Goal: Find specific page/section: Find specific page/section

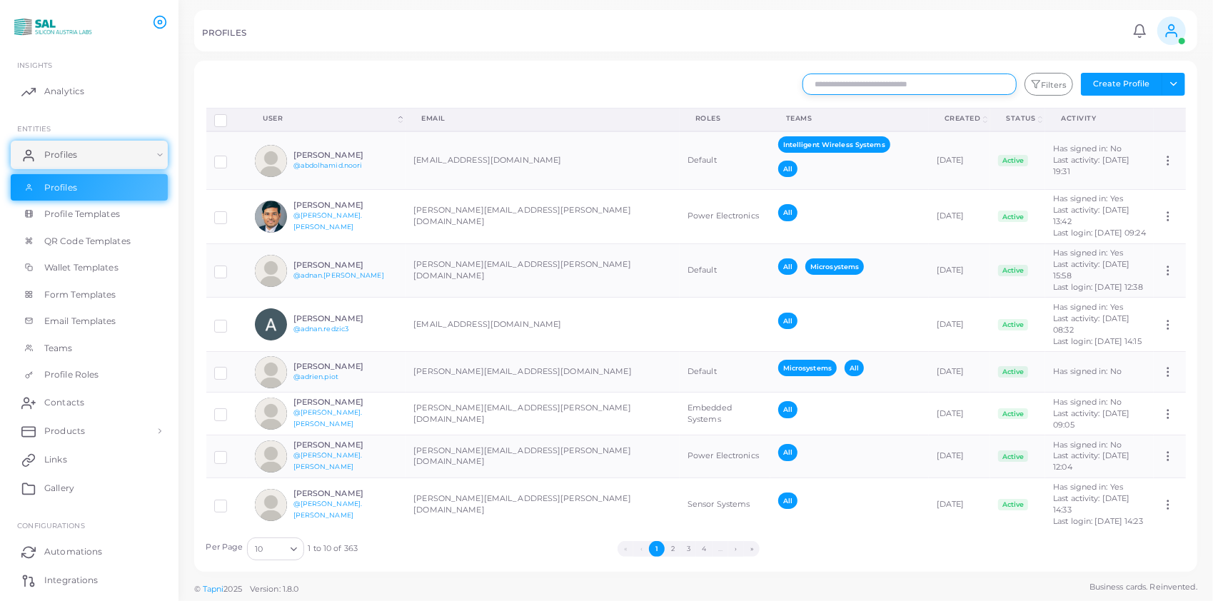
click at [904, 86] on input "text" at bounding box center [909, 84] width 214 height 21
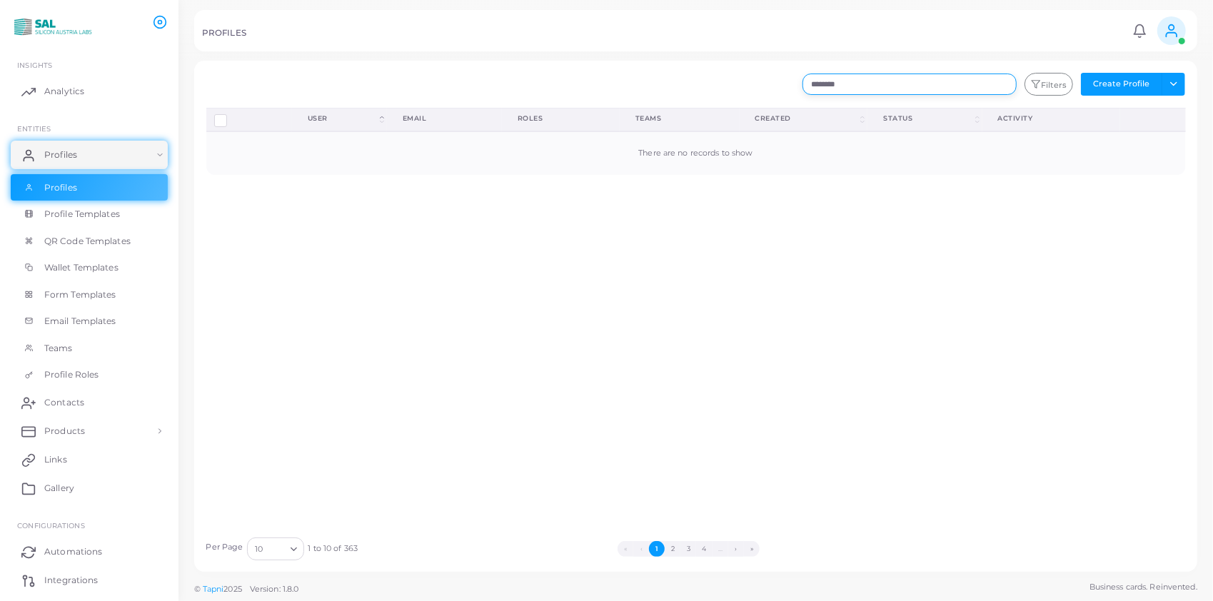
type input "********"
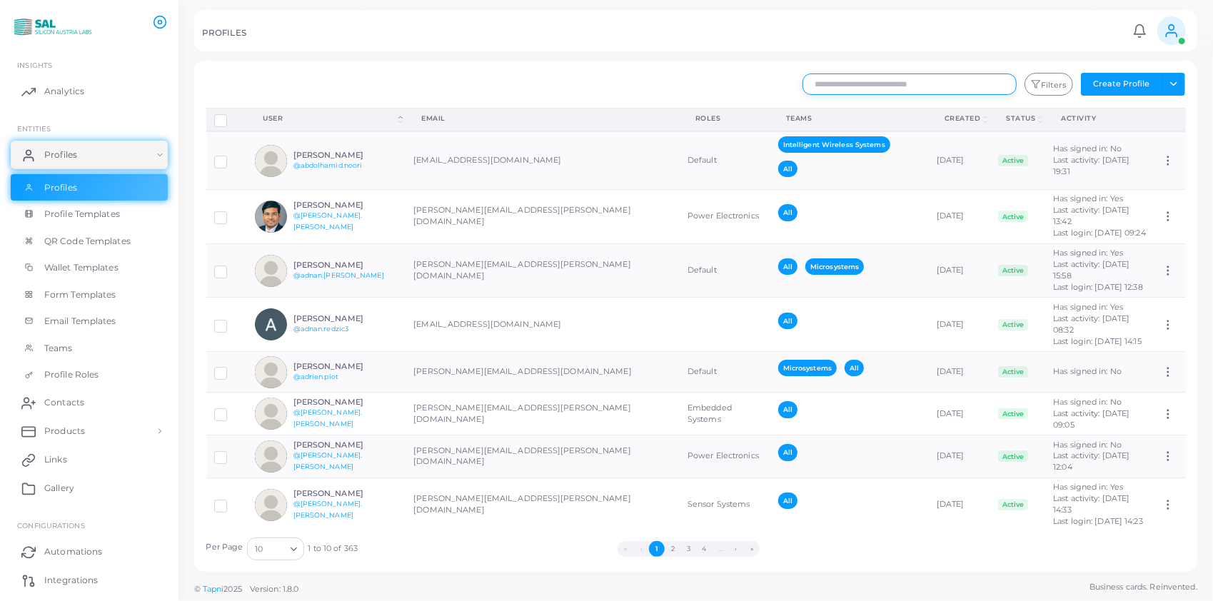
click at [854, 81] on input "text" at bounding box center [909, 84] width 214 height 21
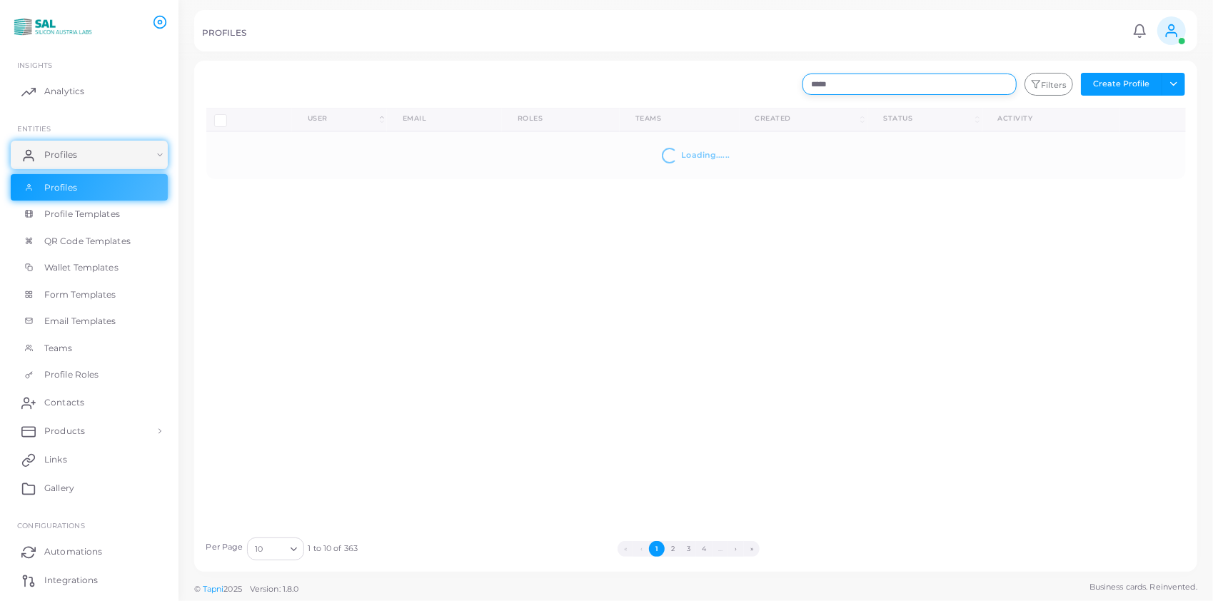
type input "*****"
